Goal: Find specific page/section: Find specific page/section

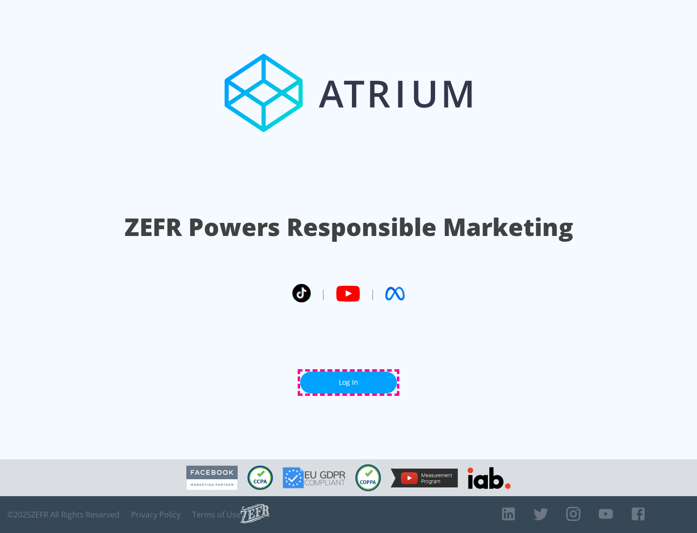
click at [349, 382] on link "Log In" at bounding box center [348, 382] width 97 height 22
